Goal: Task Accomplishment & Management: Complete application form

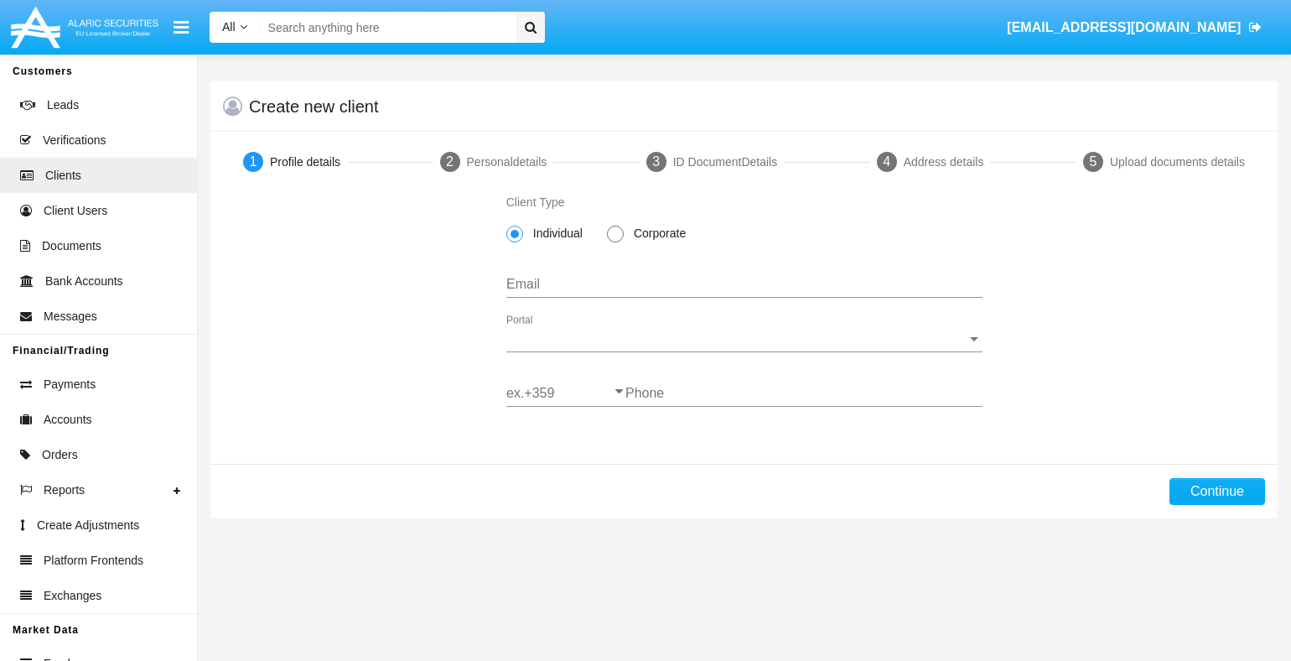
click at [657, 235] on span "Corporate" at bounding box center [657, 234] width 66 height 18
click at [615, 242] on input "Corporate" at bounding box center [615, 242] width 1 height 1
radio input "true"
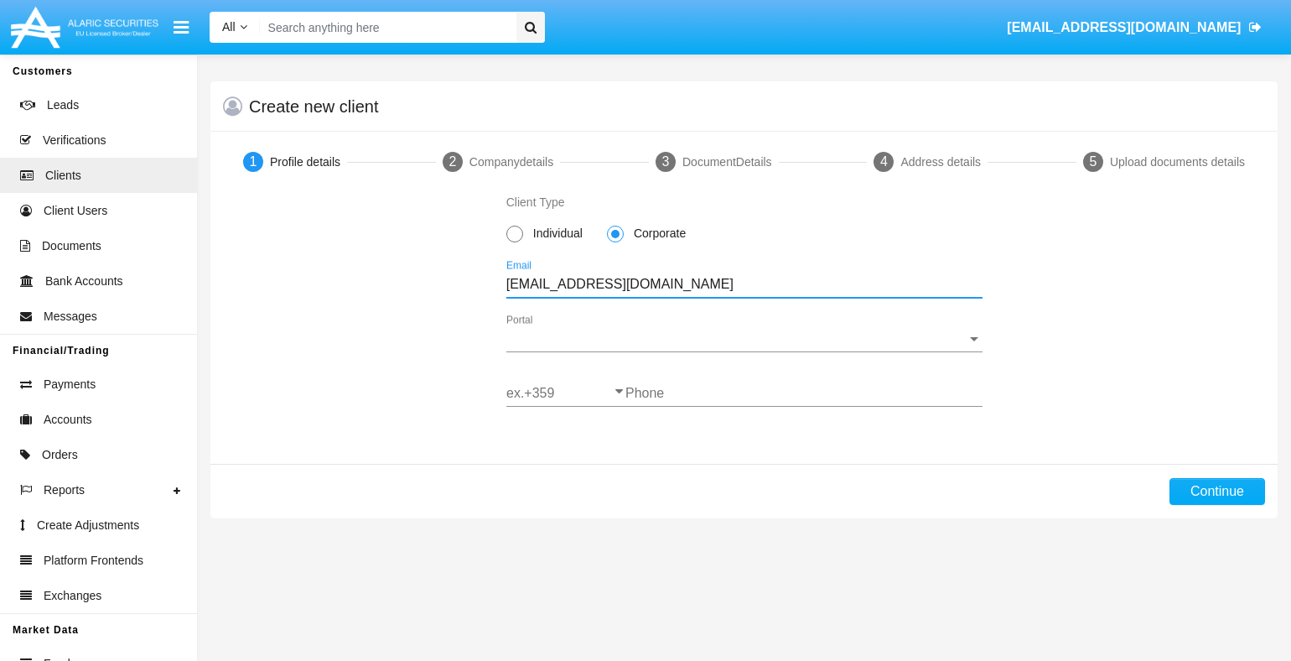
type input "fqy-cl@jxi5.net"
click at [744, 339] on span "Portal" at bounding box center [736, 338] width 461 height 15
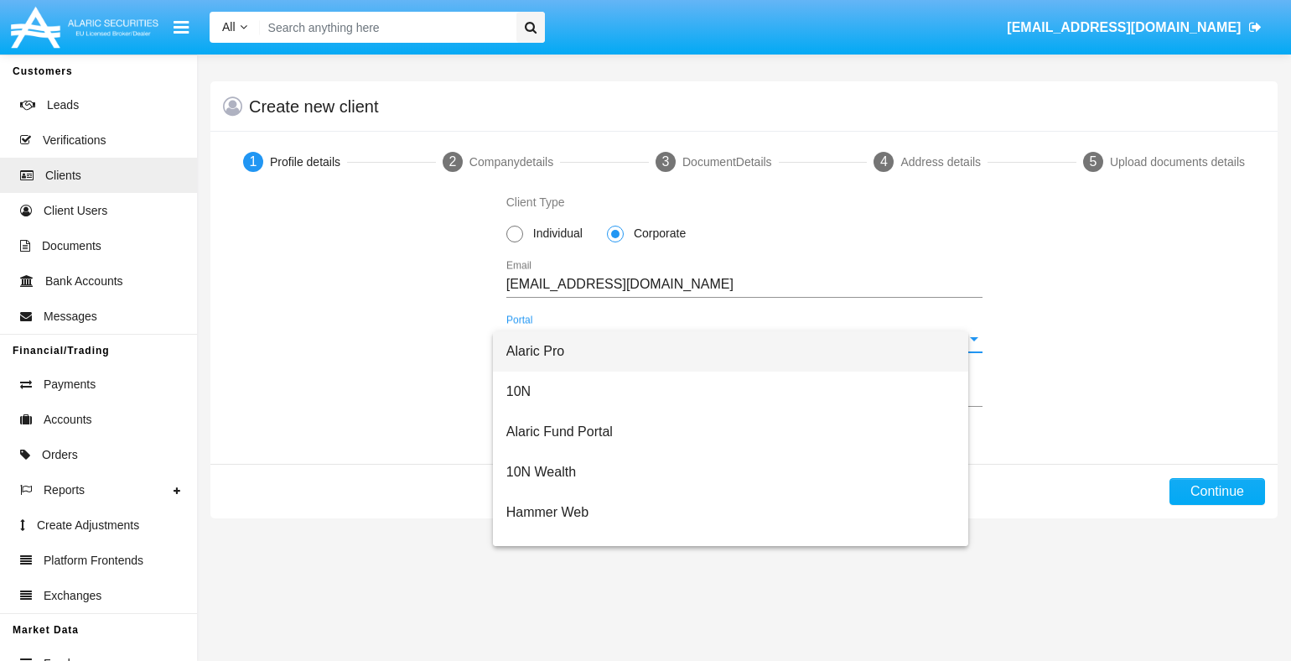
click at [737, 351] on span "Alaric Pro" at bounding box center [730, 351] width 449 height 40
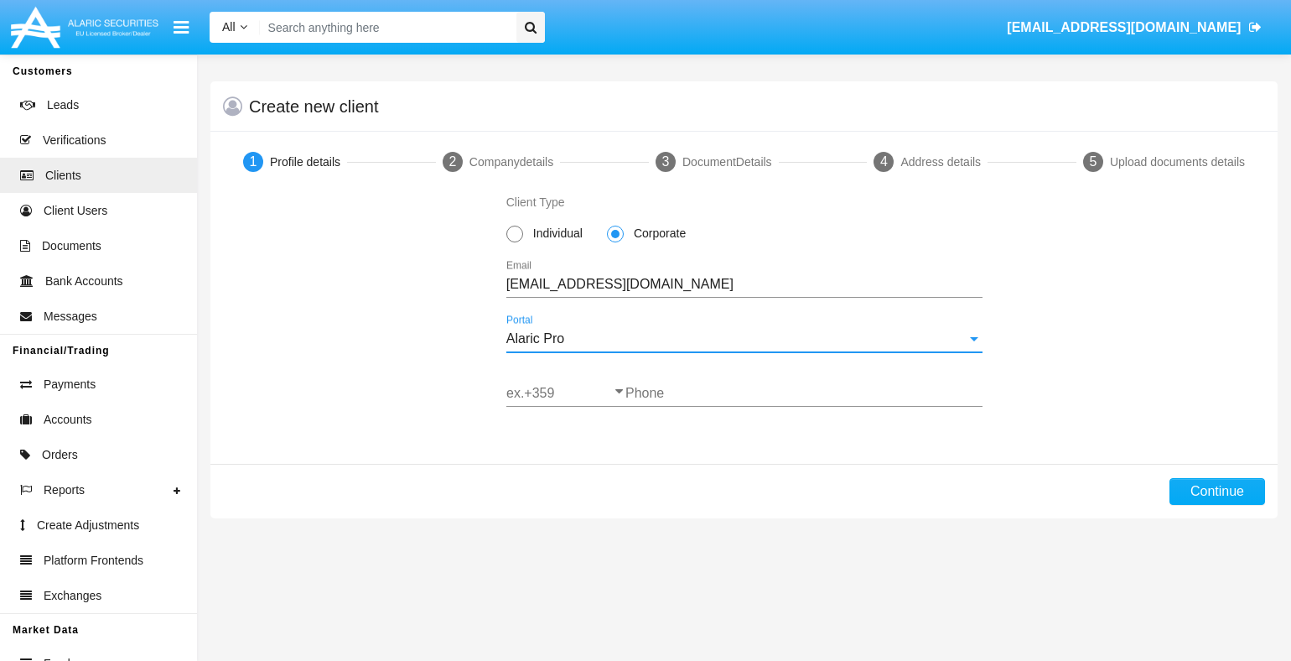
click at [565, 393] on input "ex.+359" at bounding box center [565, 393] width 119 height 15
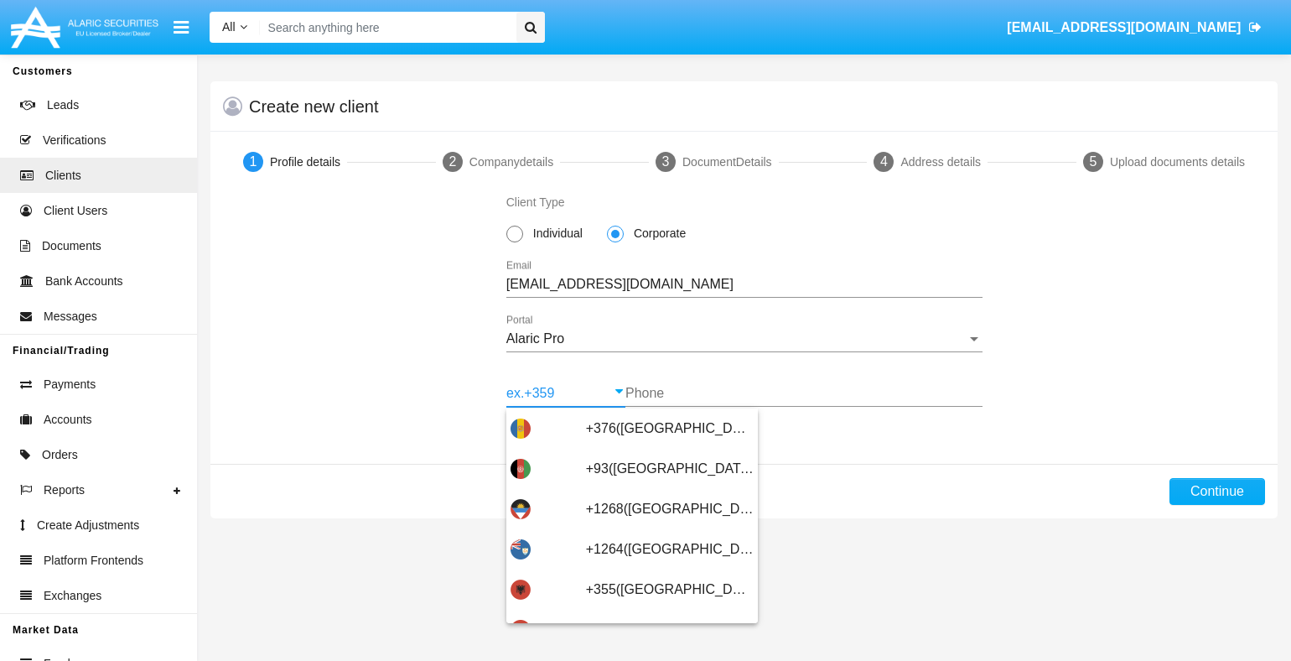
type input "+359(Bulgaria)"
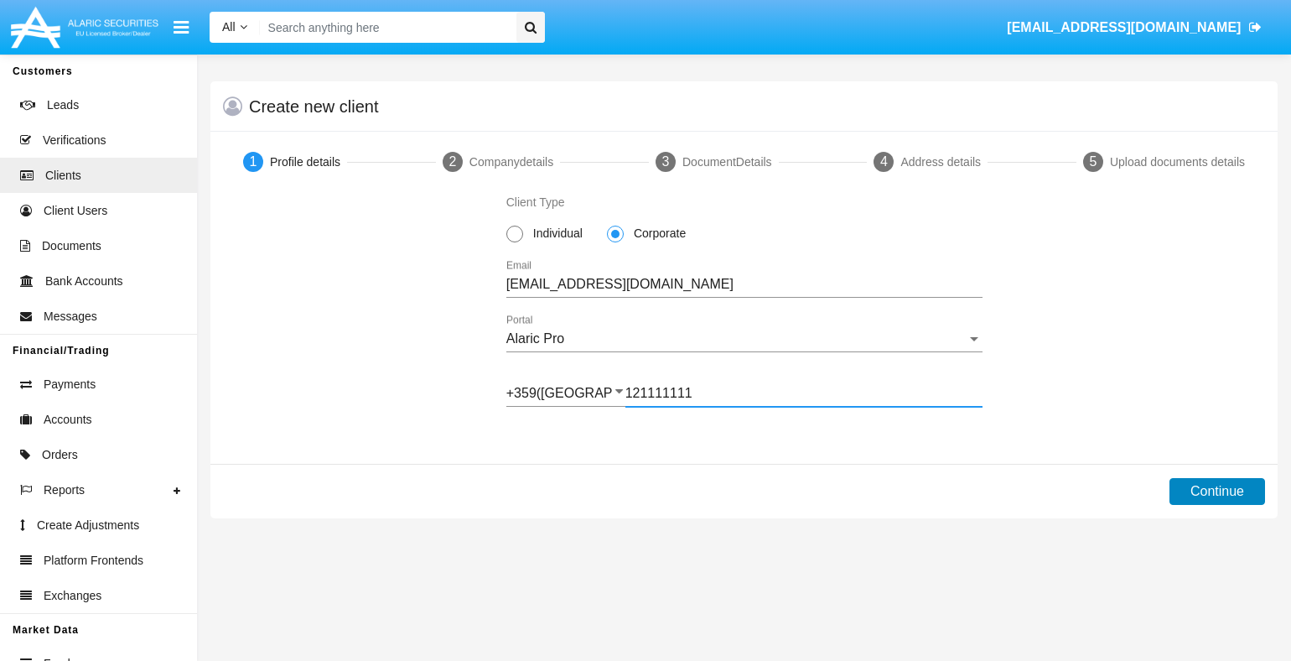
type input "121111111"
click at [1217, 490] on button "Continue" at bounding box center [1218, 491] width 96 height 27
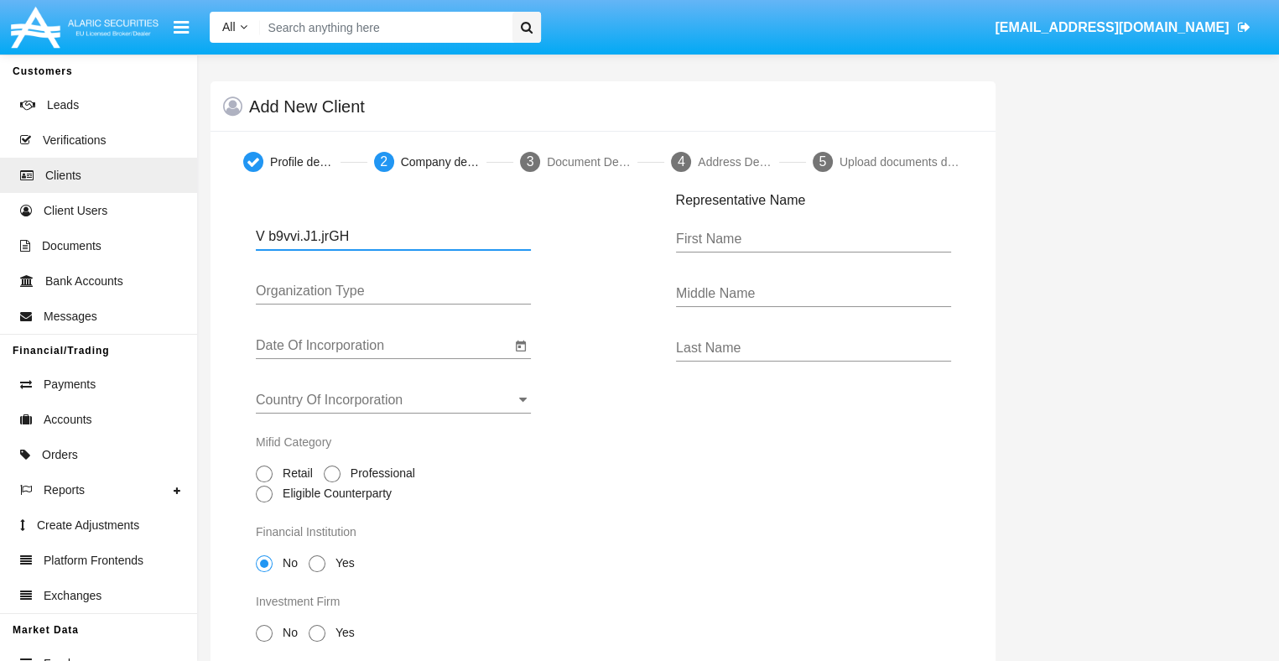
type input "V b9vvi.J1.jrGH"
type input "LTD"
click at [382, 345] on input "Date Of Incorporation" at bounding box center [383, 345] width 255 height 15
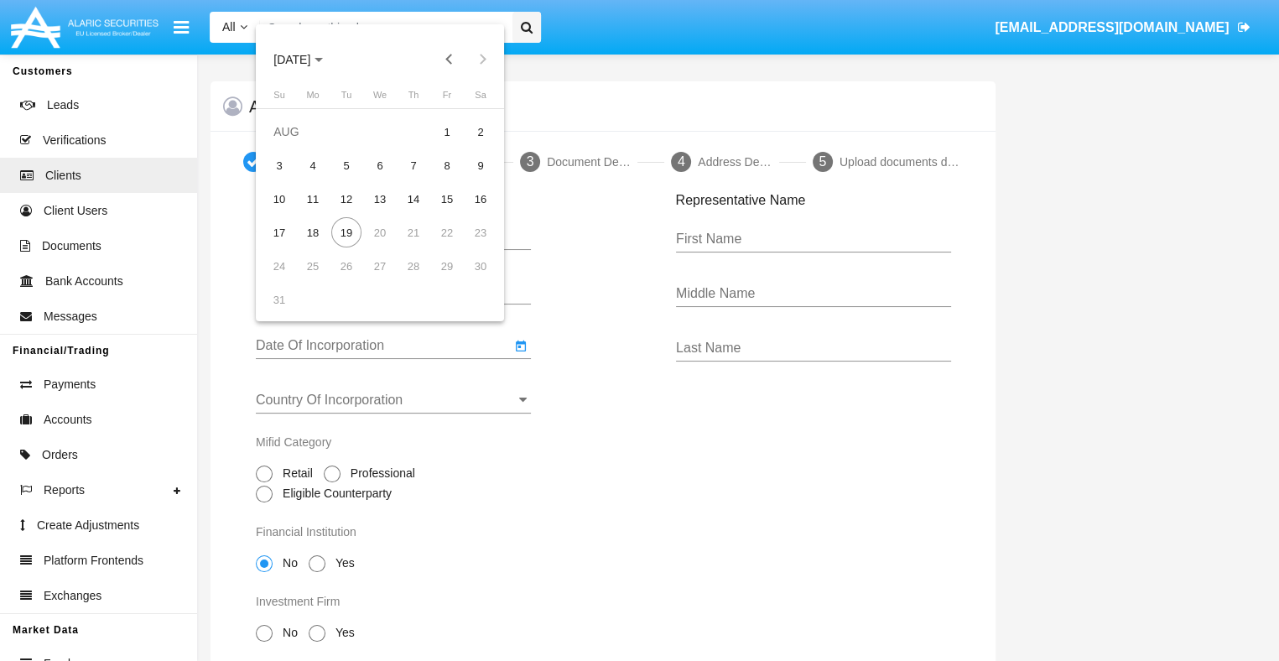
click at [306, 59] on span "AUG 2025" at bounding box center [291, 59] width 37 height 13
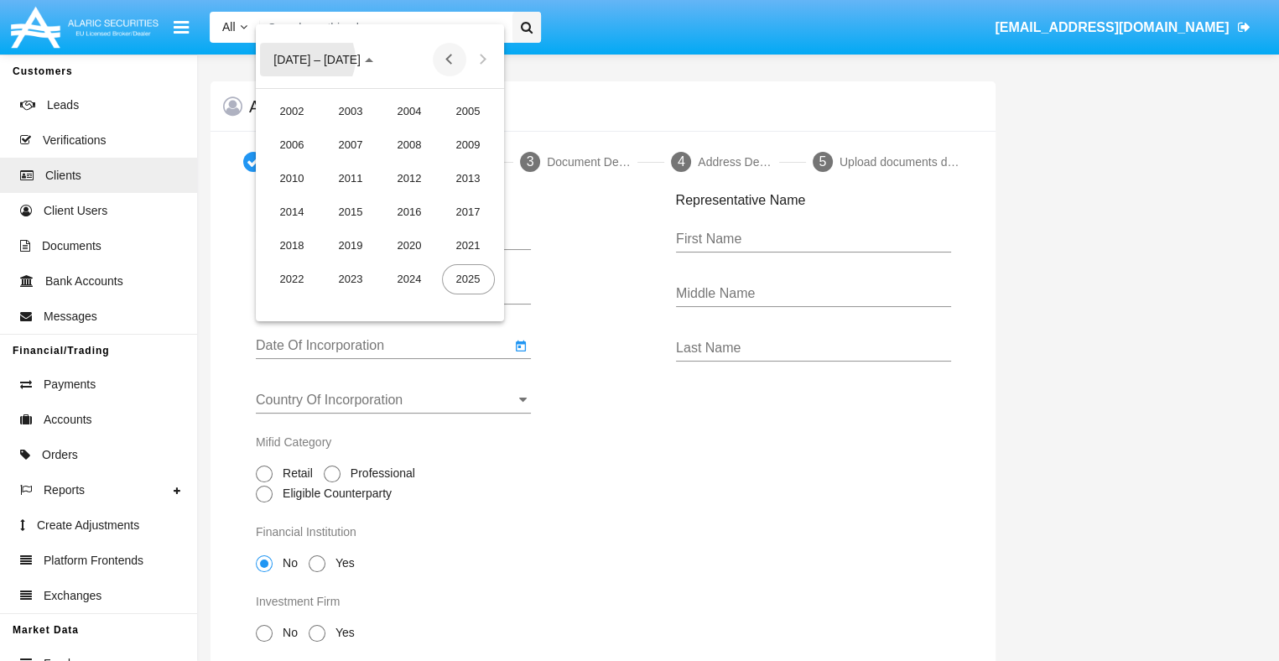
click at [449, 59] on button "Previous 20 years" at bounding box center [450, 60] width 34 height 34
click at [409, 278] on div "2000" at bounding box center [409, 279] width 53 height 30
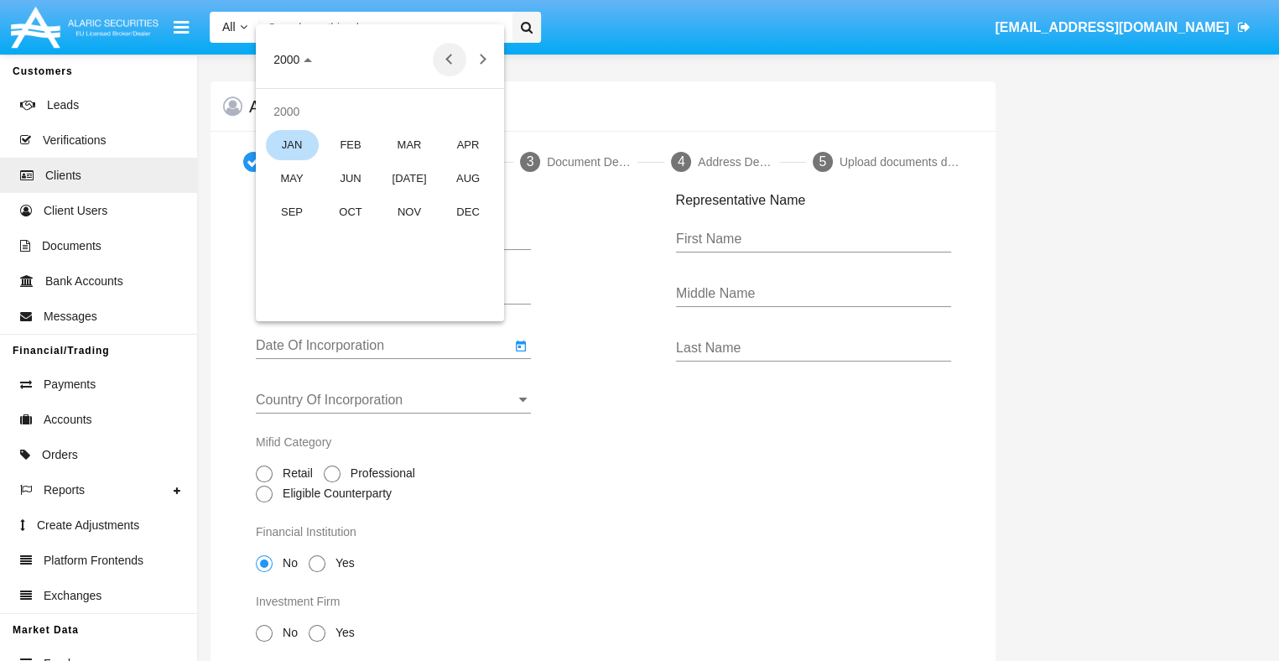
click at [292, 144] on div "JAN" at bounding box center [292, 145] width 53 height 30
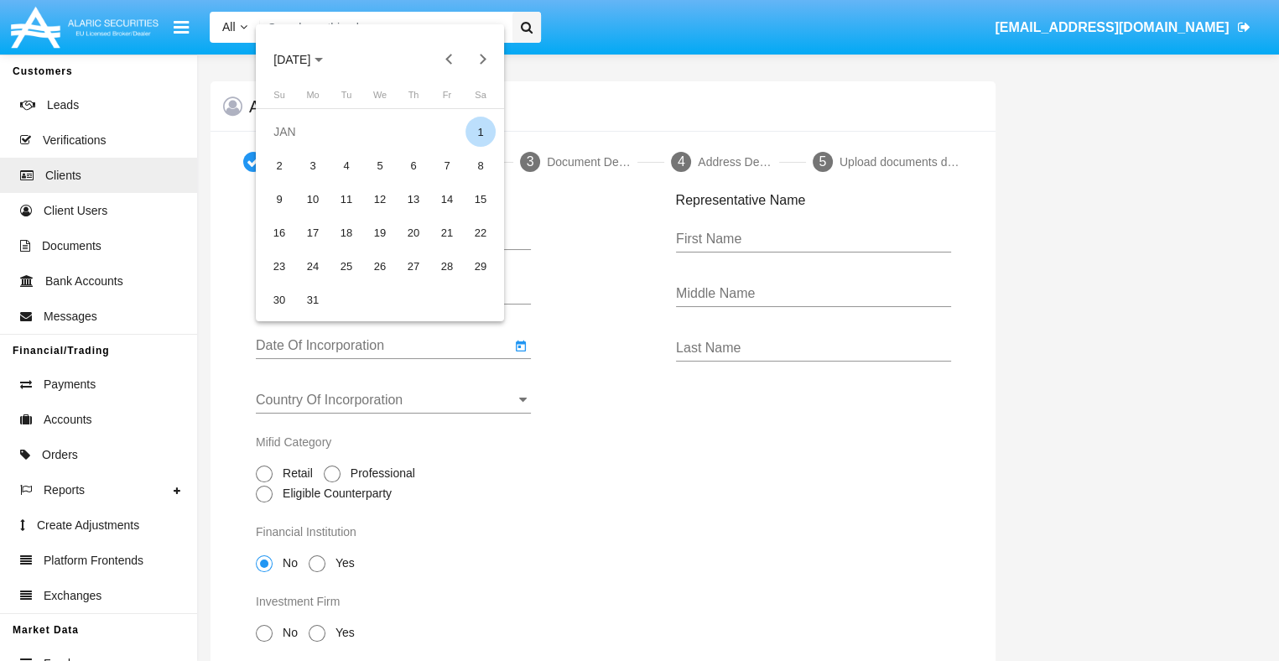
click at [480, 132] on div "1" at bounding box center [480, 132] width 30 height 30
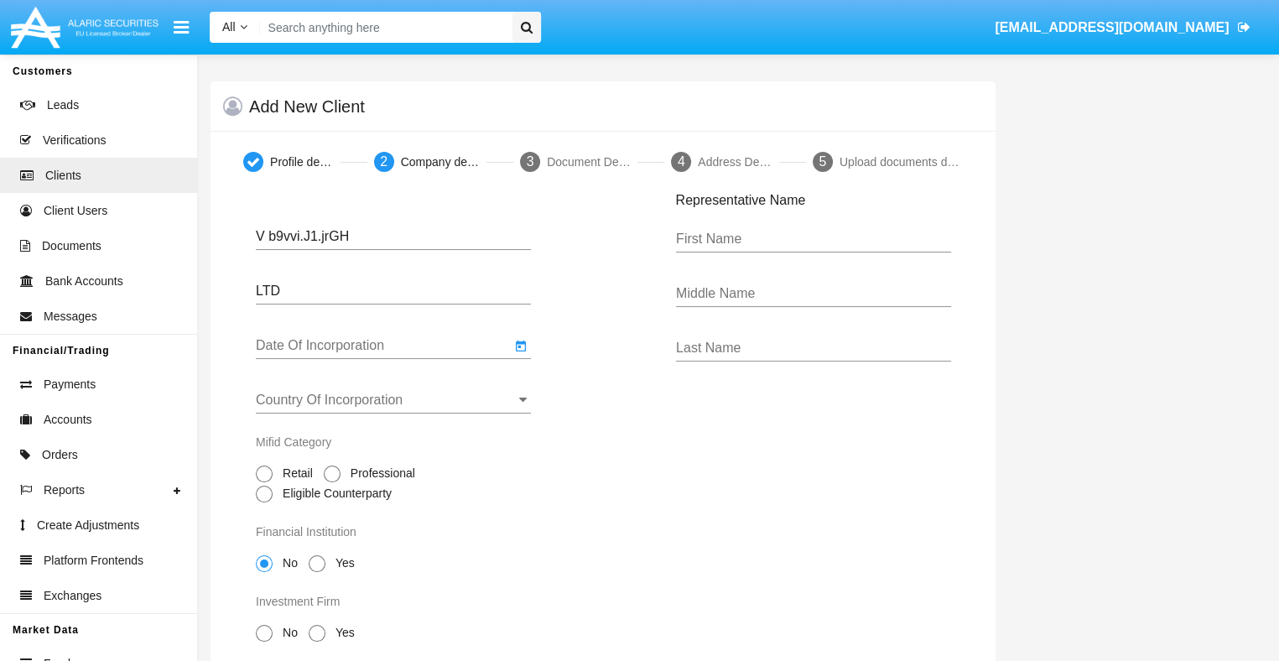
type input "01/01/00"
click at [392, 399] on input "Country Of Incorporation" at bounding box center [393, 399] width 275 height 15
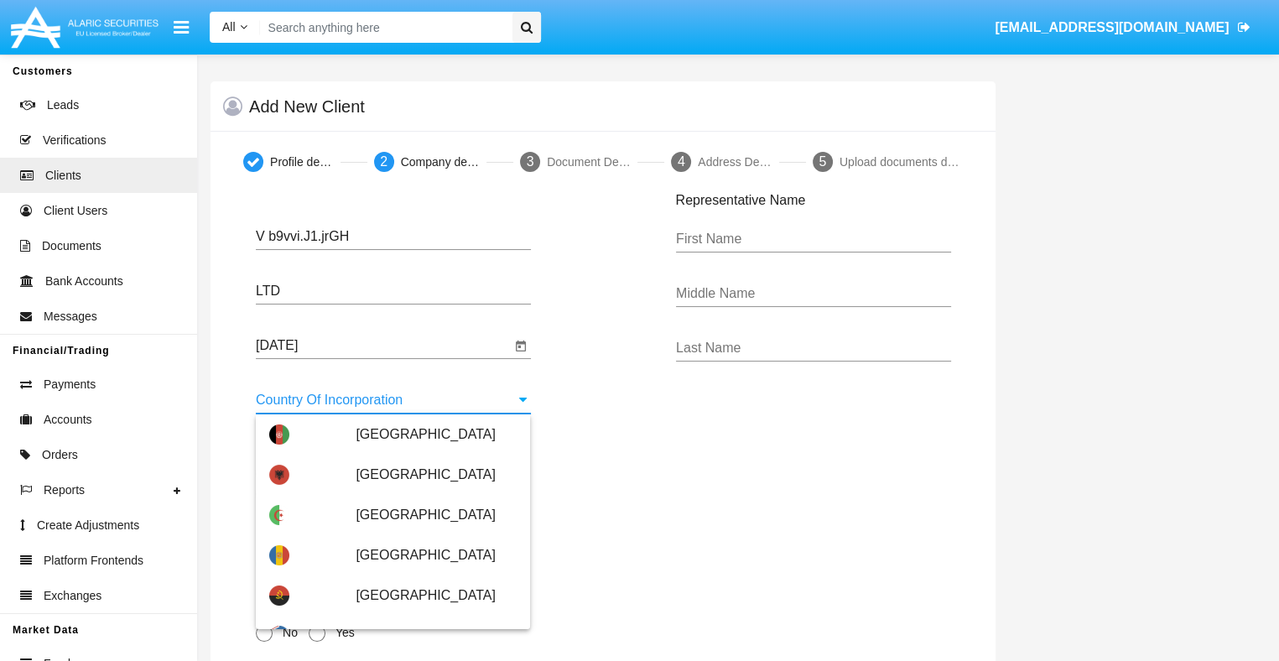
scroll to position [7150, 0]
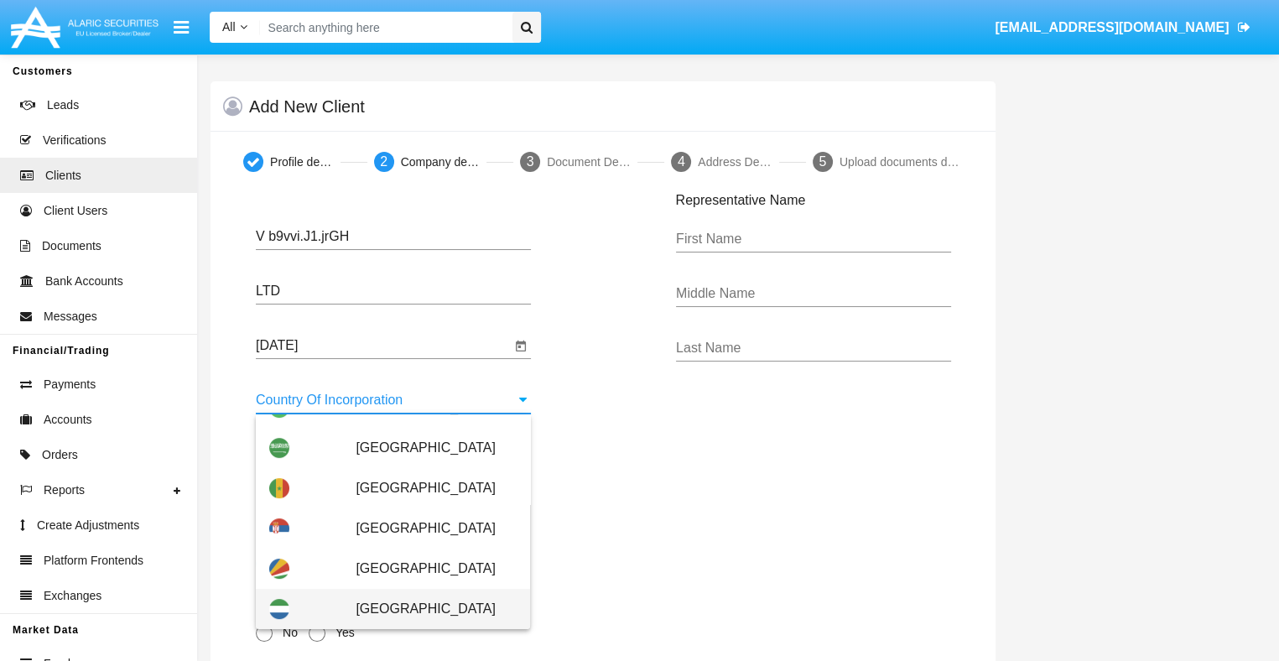
click at [428, 609] on span "Sierra Leone" at bounding box center [435, 609] width 161 height 40
type input "Sierra Leone"
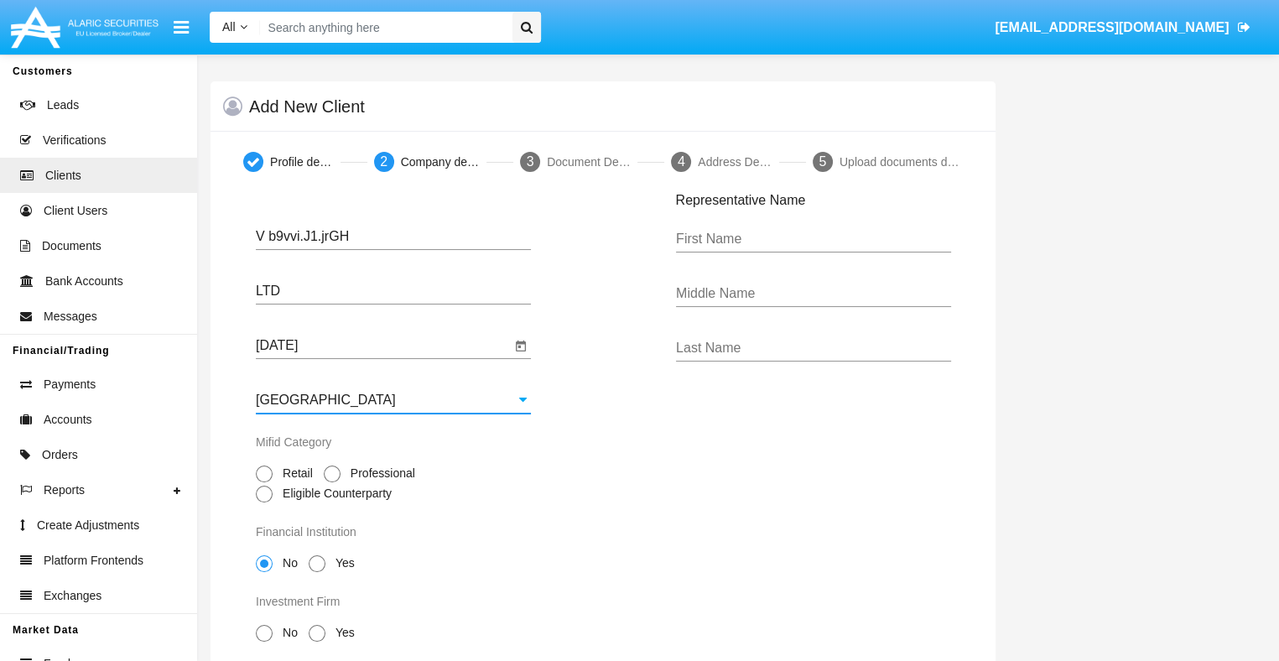
click at [376, 474] on span "Professional" at bounding box center [379, 473] width 79 height 18
click at [332, 482] on input "Professional" at bounding box center [331, 482] width 1 height 1
radio input "true"
click at [287, 564] on span "No" at bounding box center [286, 563] width 29 height 18
click at [264, 572] on input "No" at bounding box center [263, 572] width 1 height 1
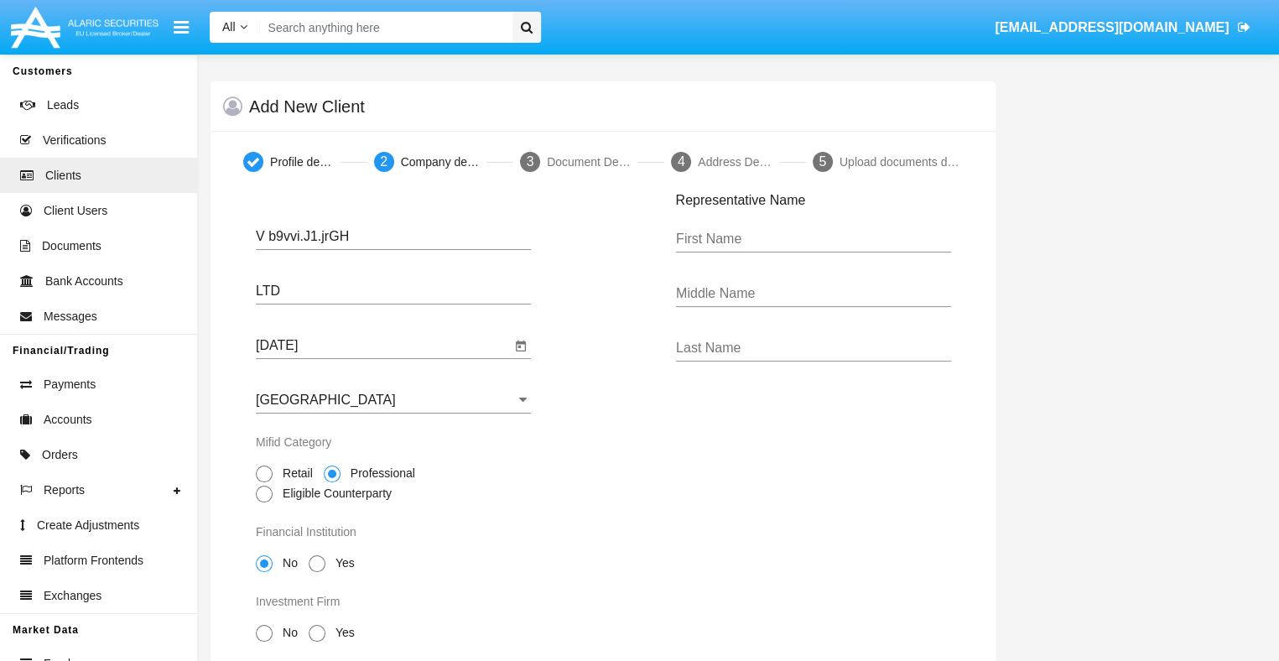
click at [287, 634] on span "No" at bounding box center [286, 633] width 29 height 18
click at [264, 641] on input "No" at bounding box center [263, 641] width 1 height 1
radio input "true"
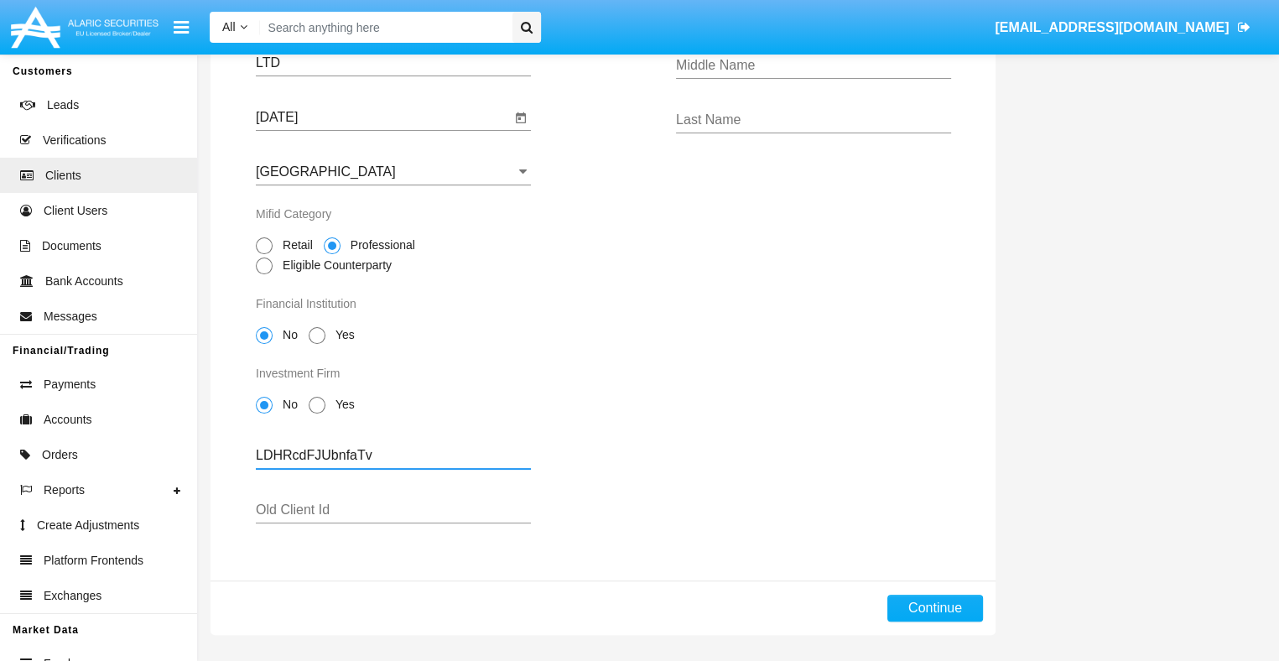
type input "LDHRcdFJUbnfaTv"
type input "IpSTgAPnwgNzOcv"
type input "Stephaine"
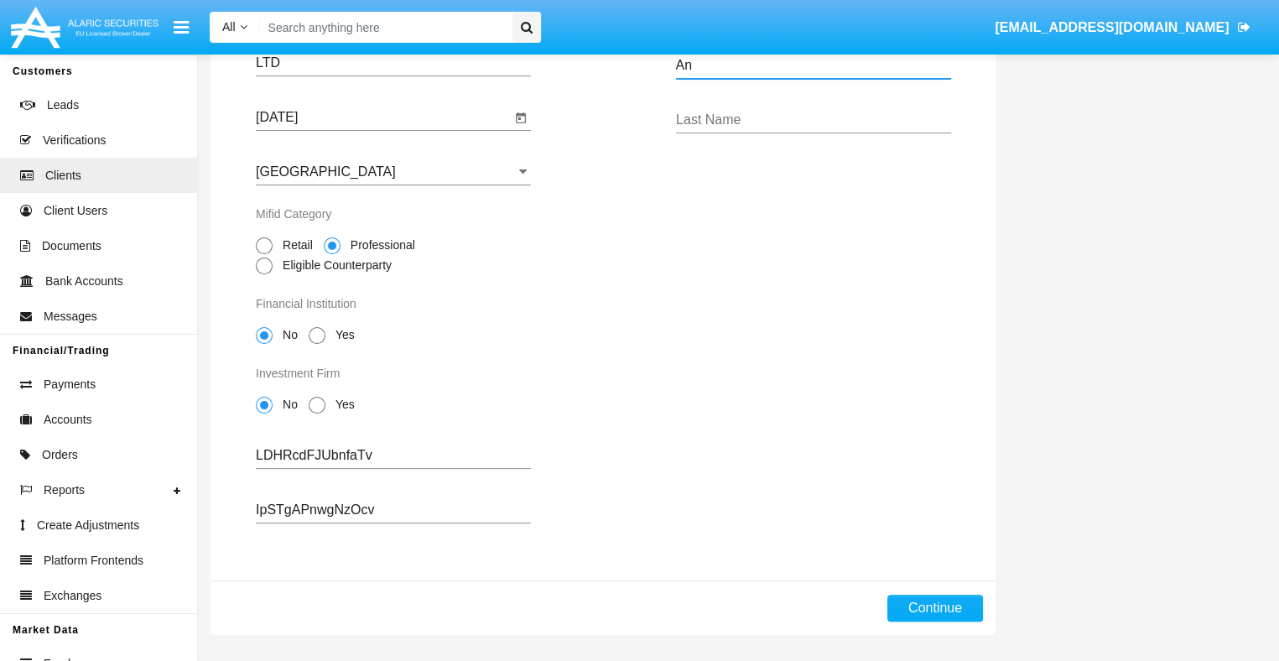
type input "An"
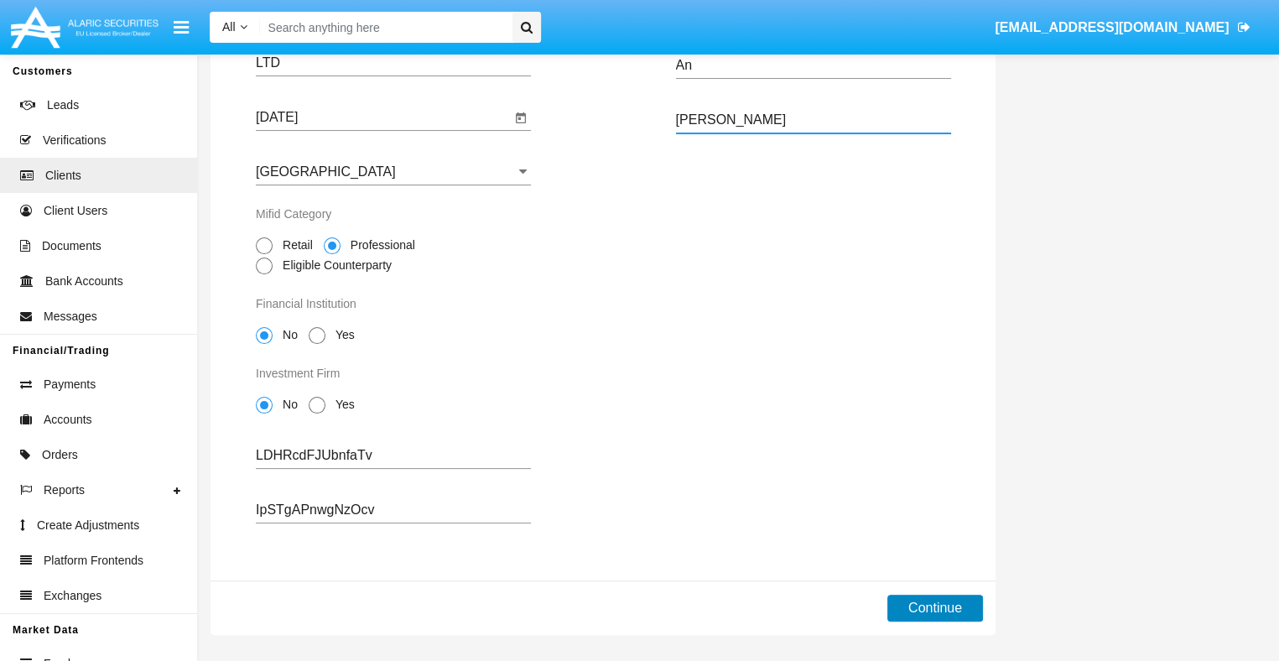
type input "Luettgen"
click at [934, 607] on button "Continue" at bounding box center [935, 607] width 96 height 27
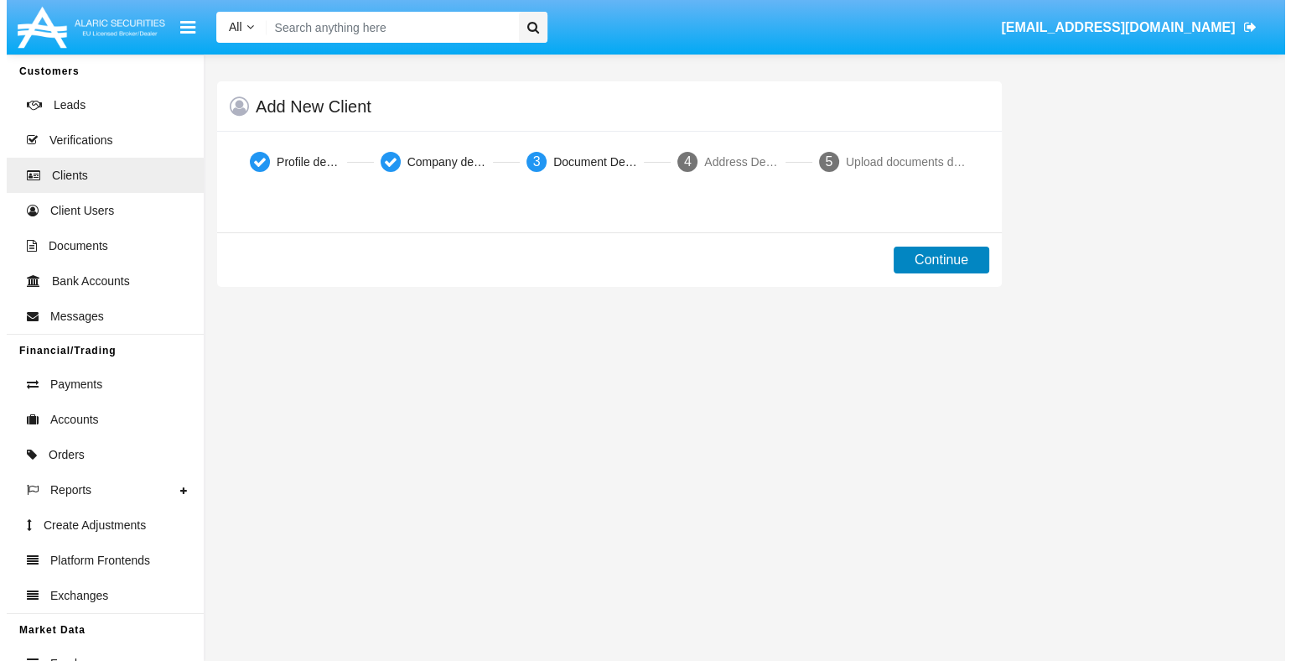
scroll to position [0, 0]
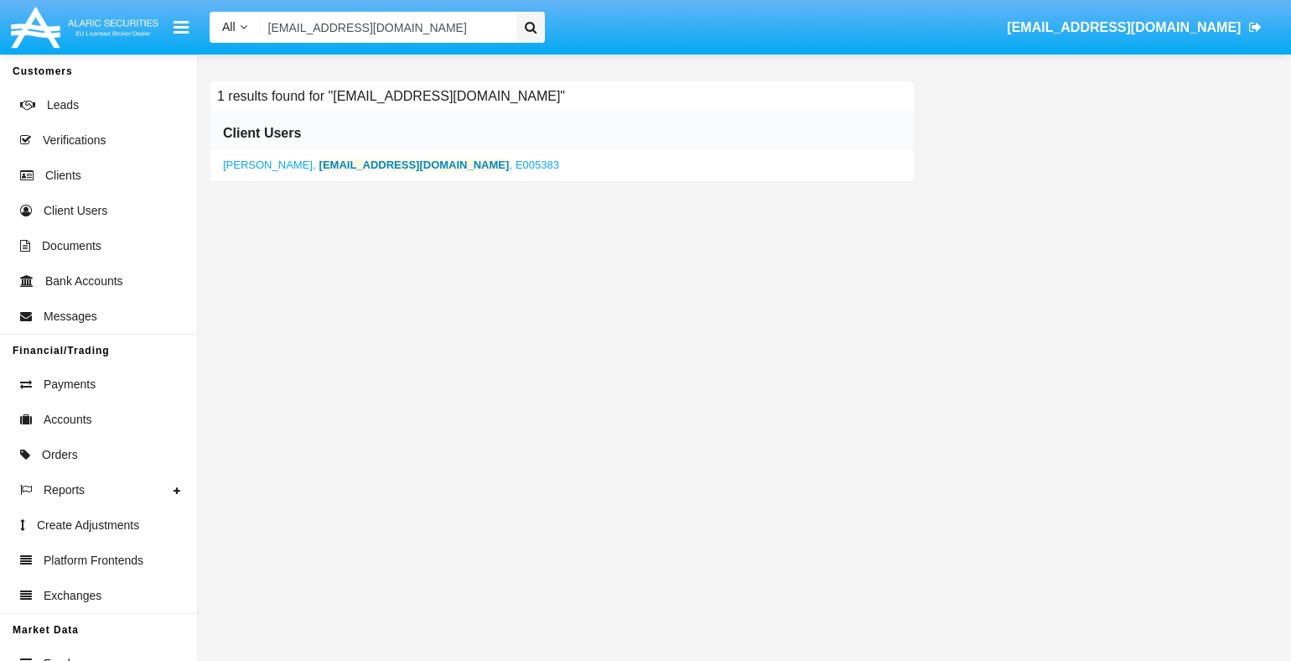
type input "fqy-cl@jxi5.net"
click at [361, 163] on b "fqy-cl@jxi5.net" at bounding box center [414, 164] width 190 height 13
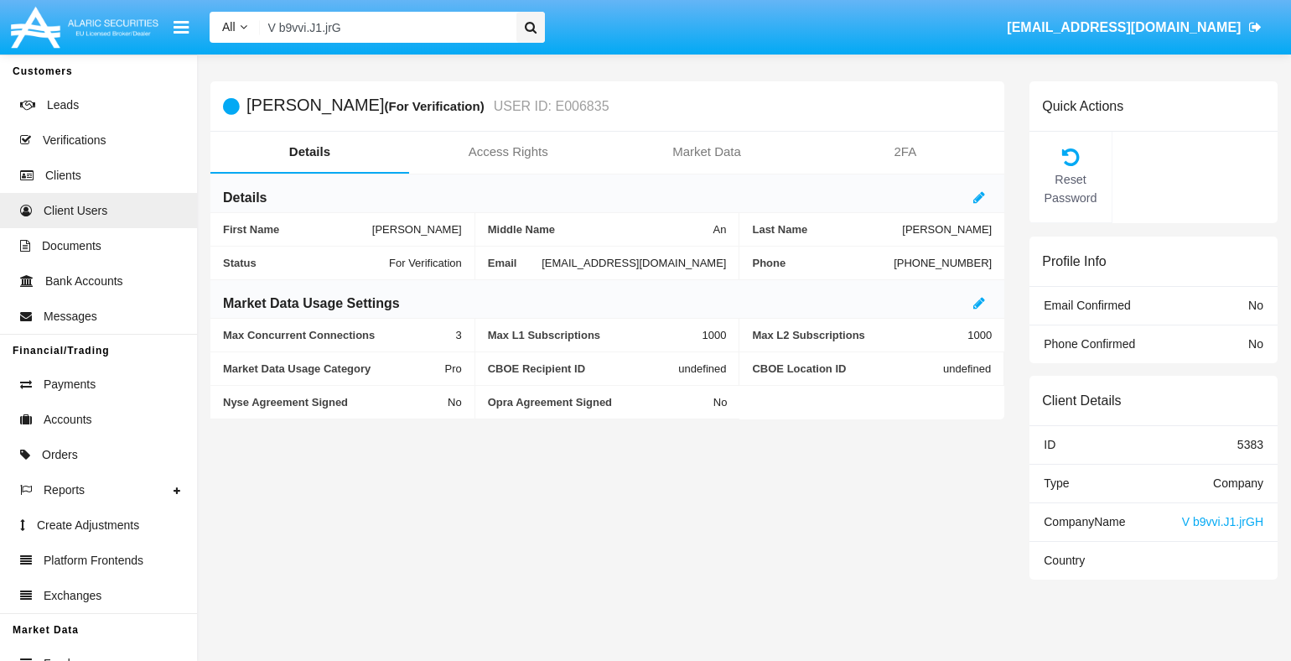
type input "V b9vvi.J1.jrGH"
